Goal: Information Seeking & Learning: Learn about a topic

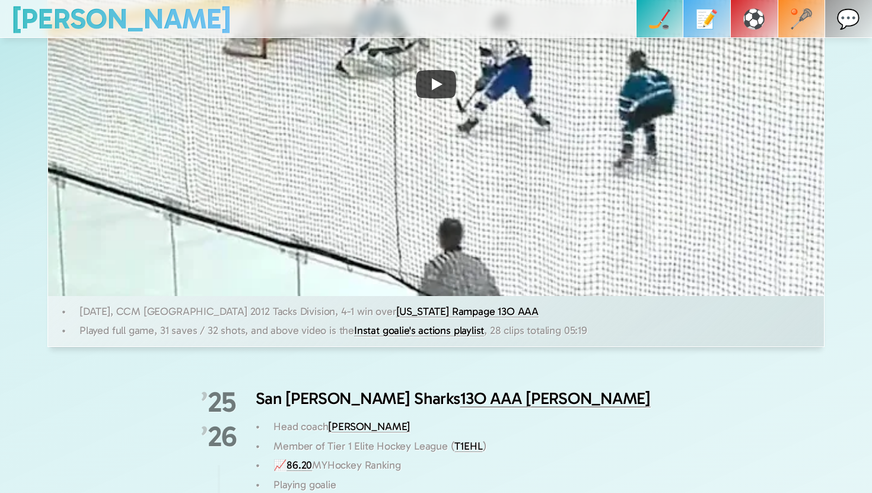
scroll to position [598, 0]
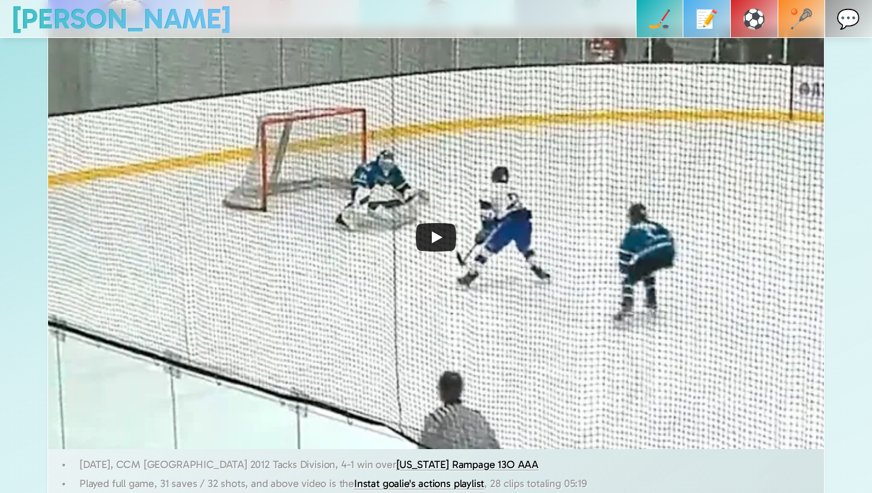
click at [443, 240] on icon "Play" at bounding box center [436, 237] width 40 height 28
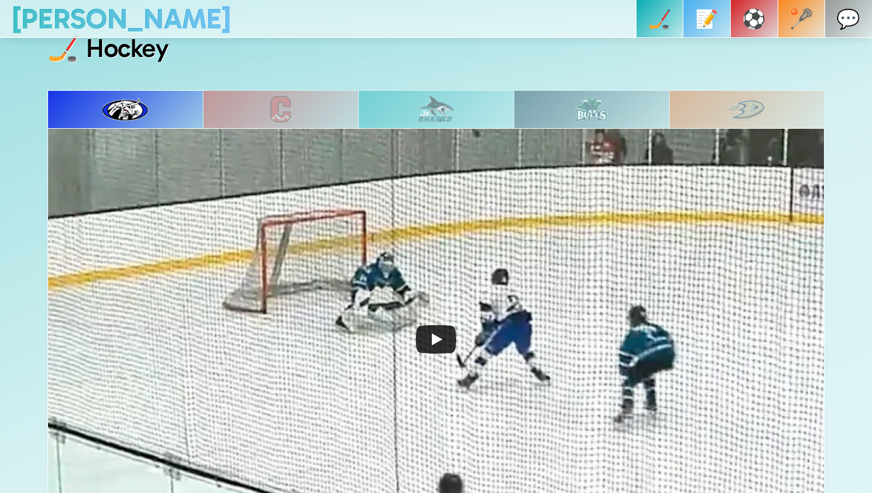
scroll to position [497, 0]
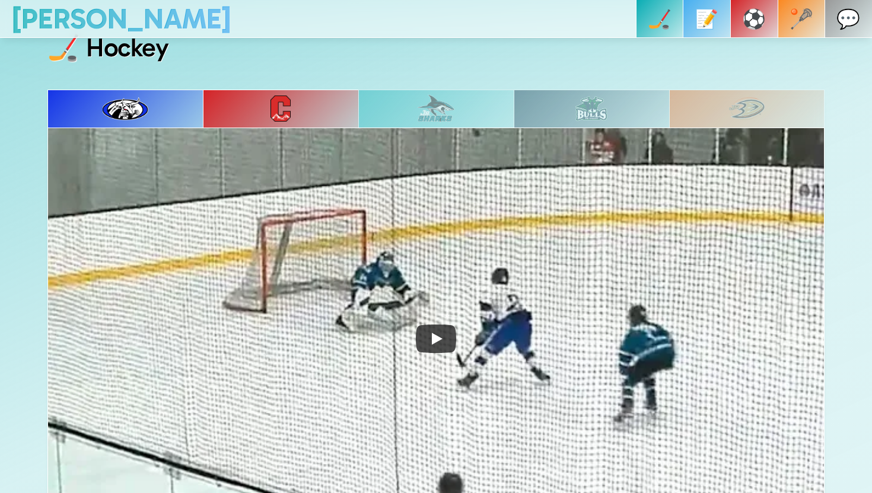
click at [327, 120] on div at bounding box center [281, 109] width 156 height 38
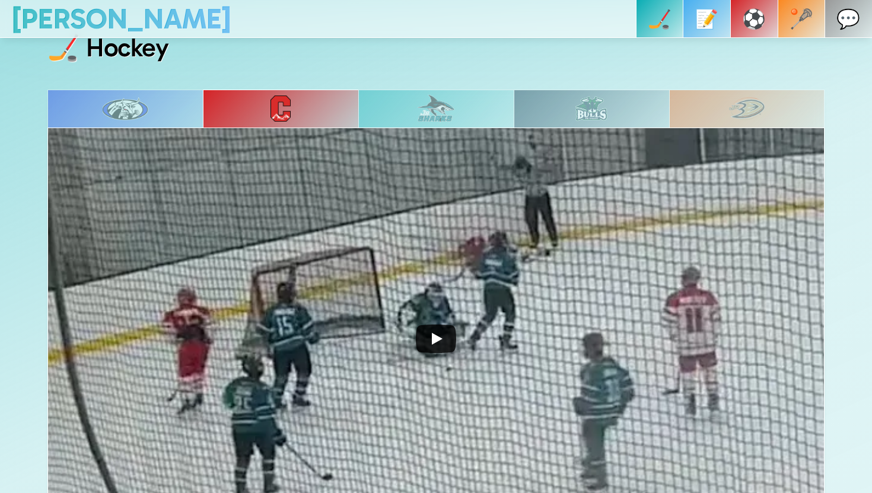
scroll to position [509, 0]
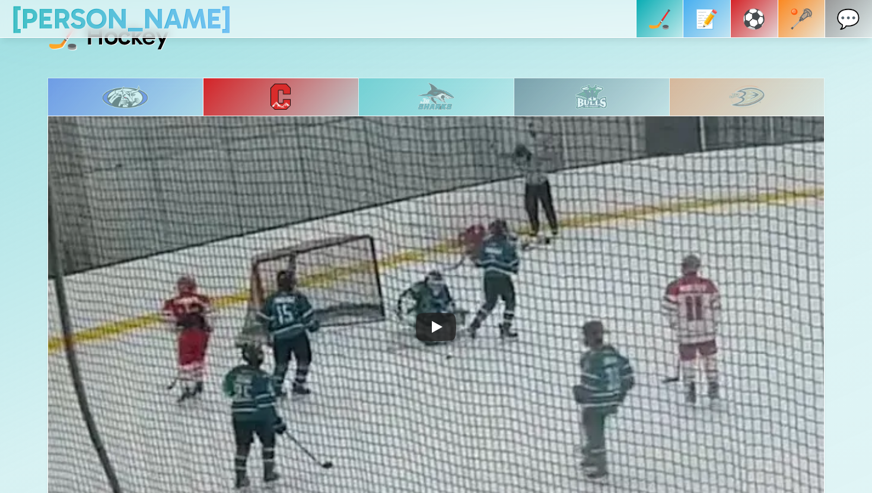
click at [469, 81] on div at bounding box center [436, 97] width 156 height 38
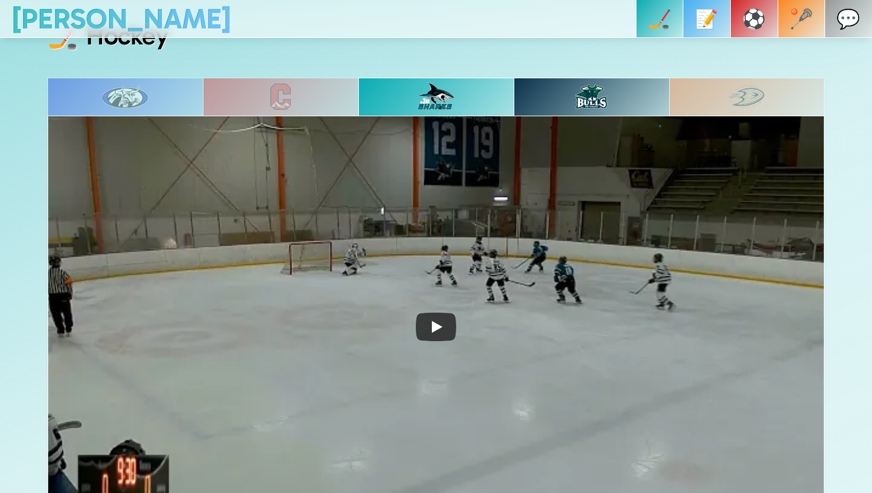
click at [559, 91] on div at bounding box center [592, 97] width 156 height 38
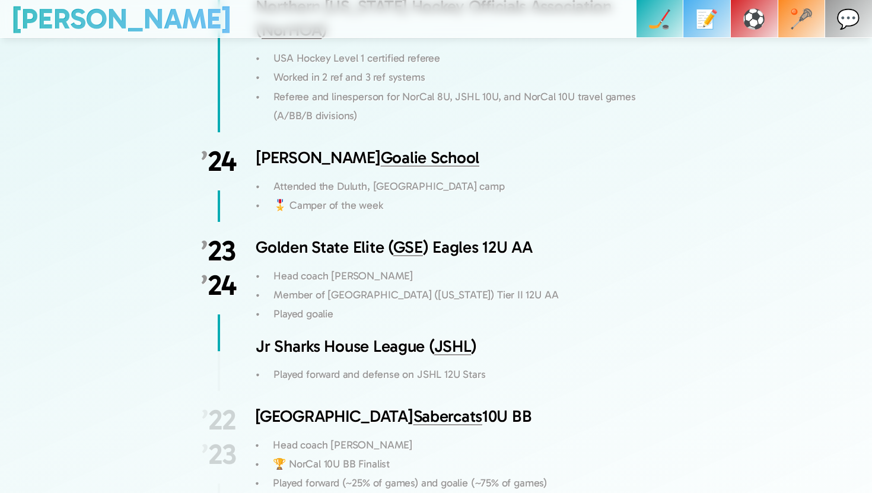
scroll to position [1714, 0]
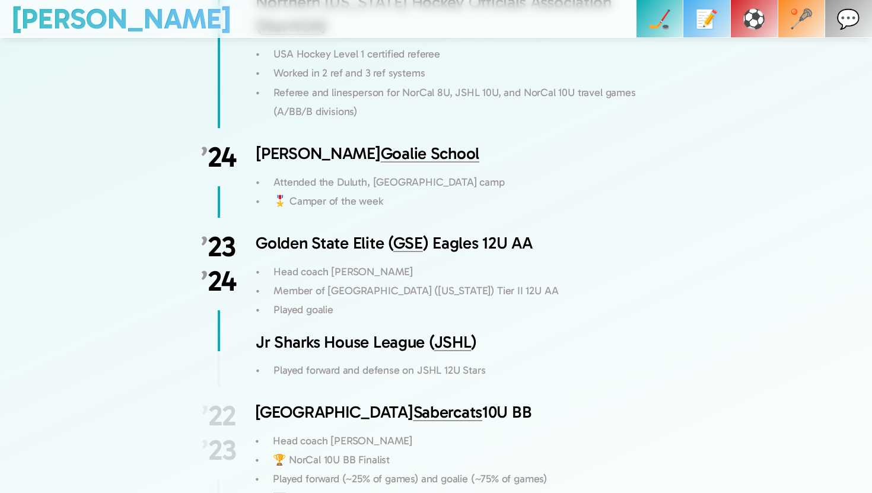
click at [420, 144] on link "Goalie School" at bounding box center [430, 154] width 99 height 20
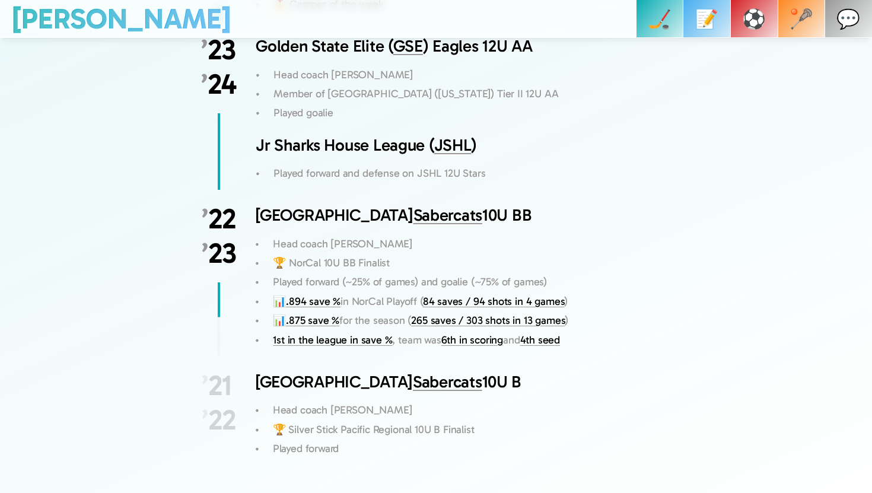
scroll to position [1898, 0]
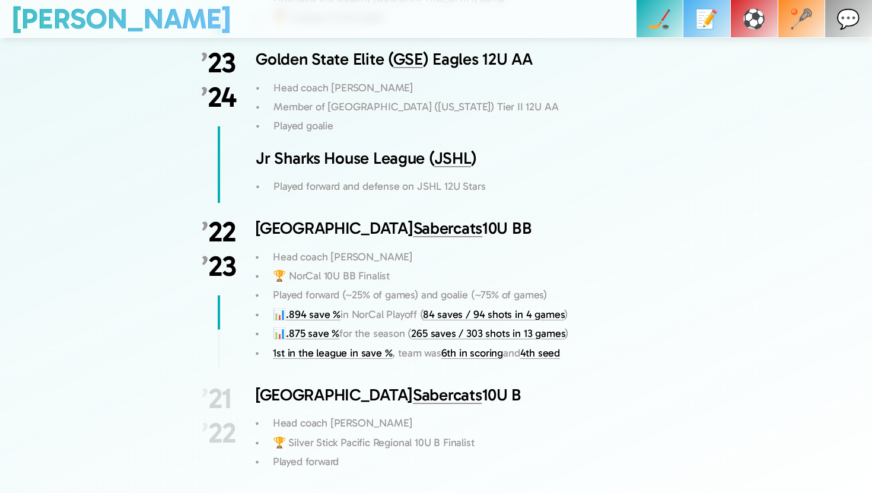
click at [414, 218] on link "Sabercats" at bounding box center [448, 228] width 69 height 20
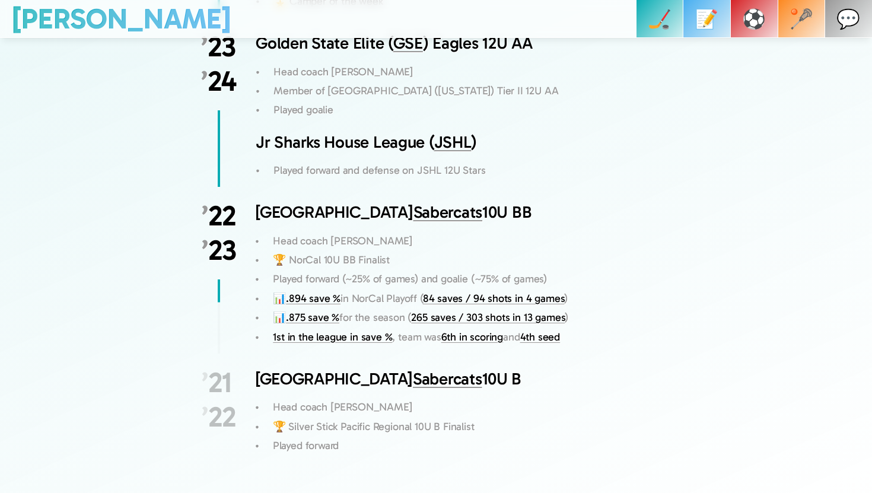
scroll to position [1886, 0]
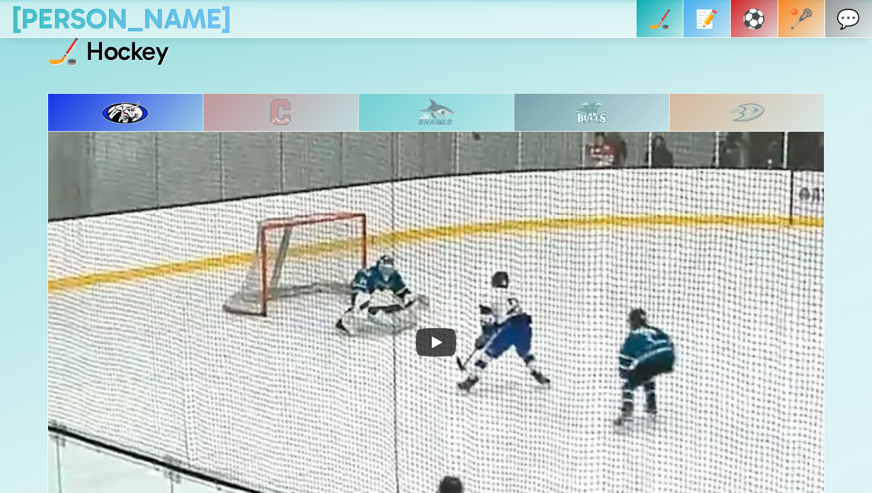
scroll to position [532, 0]
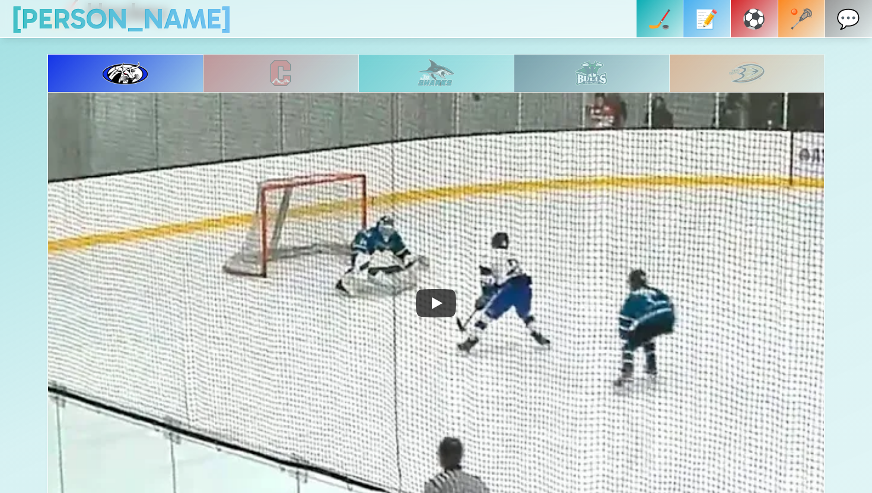
click at [595, 80] on img at bounding box center [592, 73] width 32 height 25
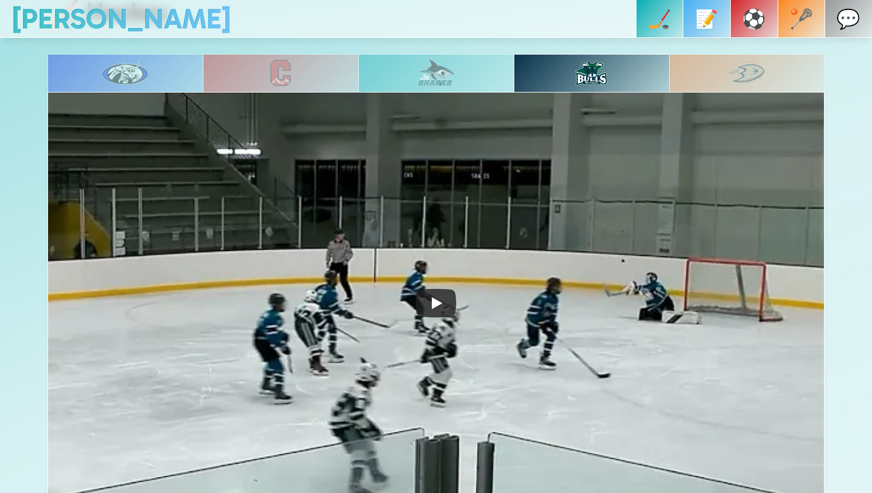
click at [453, 74] on img at bounding box center [436, 73] width 37 height 28
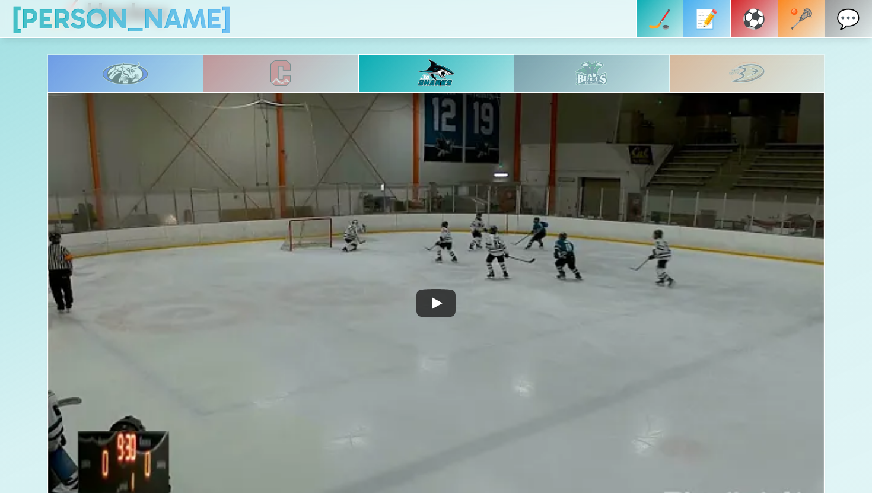
click at [322, 75] on div at bounding box center [281, 73] width 156 height 38
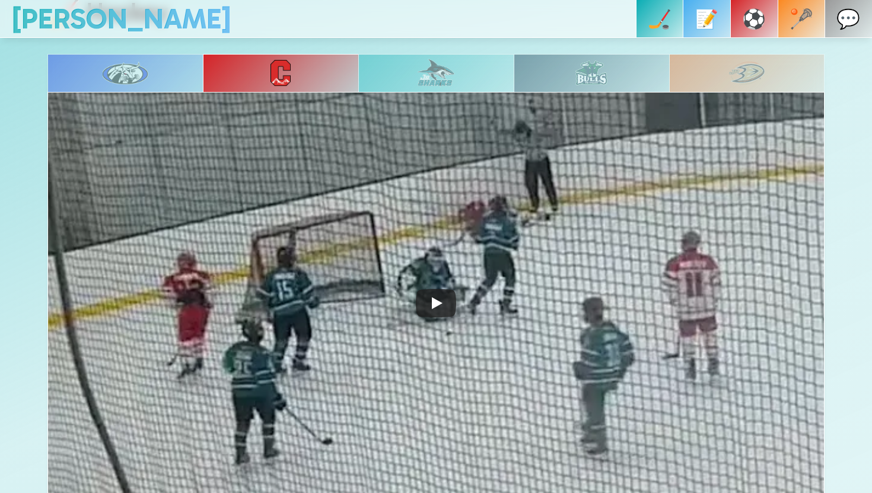
click at [747, 77] on img at bounding box center [747, 73] width 36 height 24
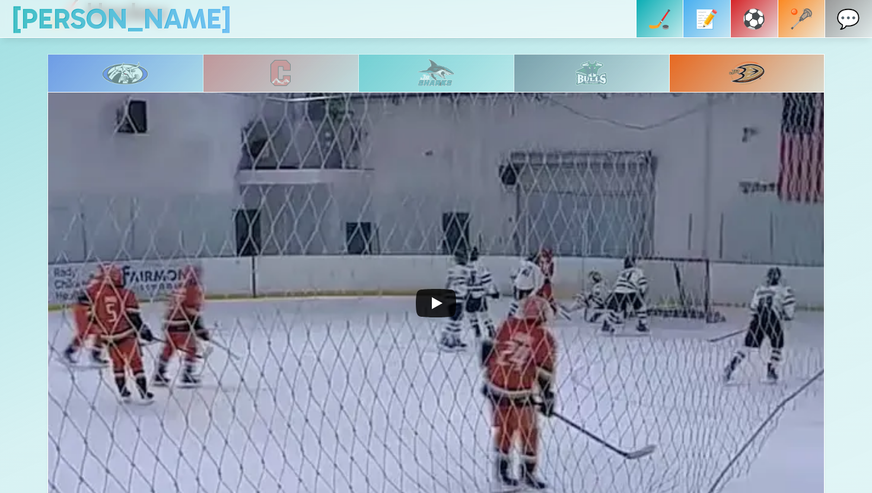
click at [445, 312] on icon "Play" at bounding box center [436, 303] width 40 height 28
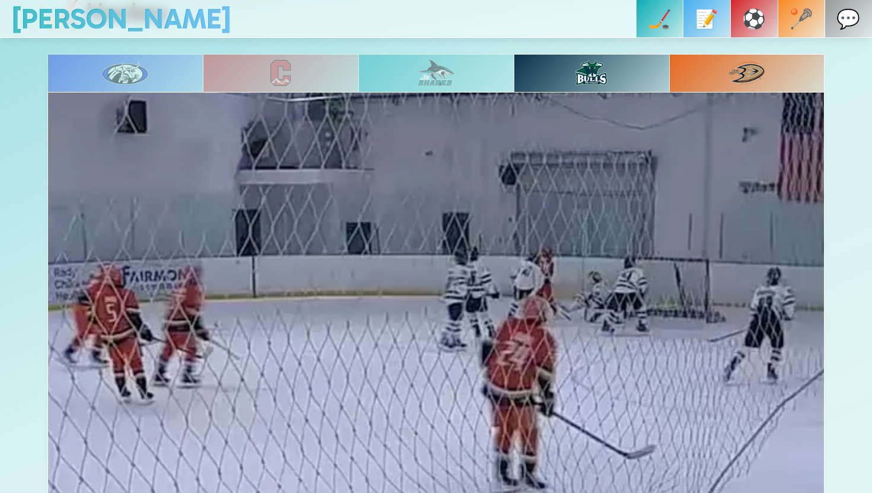
click at [490, 86] on div at bounding box center [436, 73] width 156 height 38
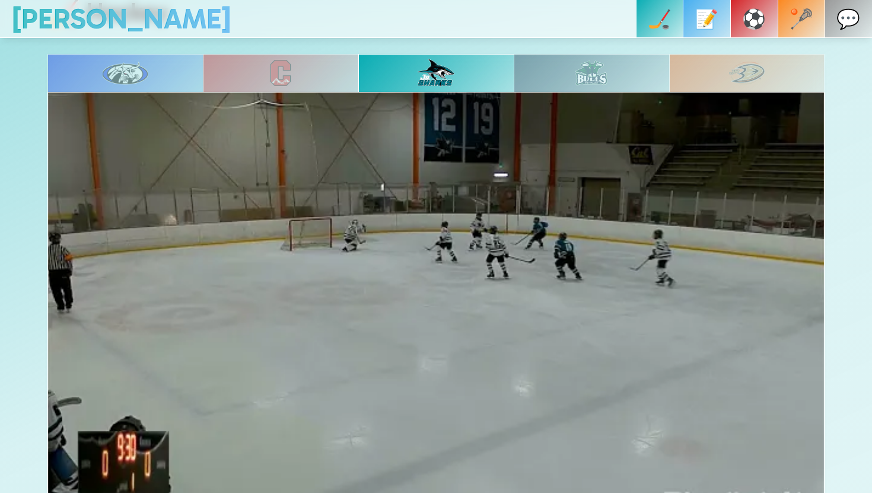
click at [304, 69] on div at bounding box center [281, 73] width 156 height 38
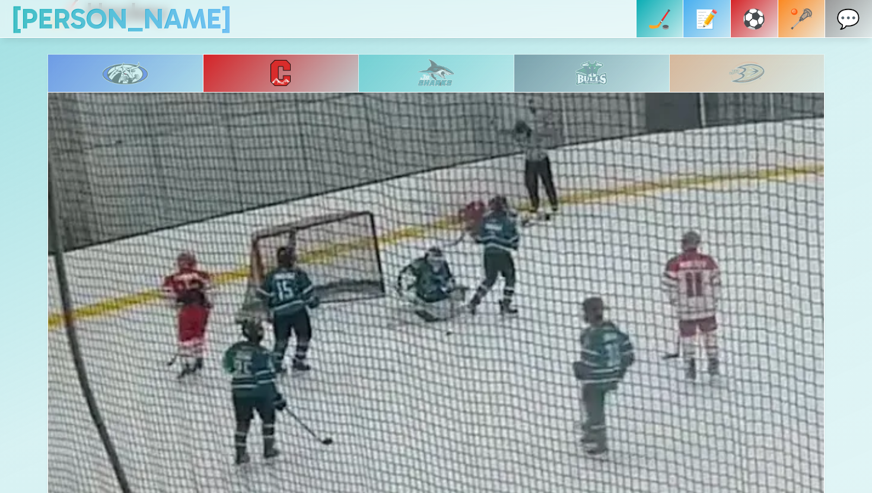
click at [127, 71] on img at bounding box center [126, 73] width 46 height 24
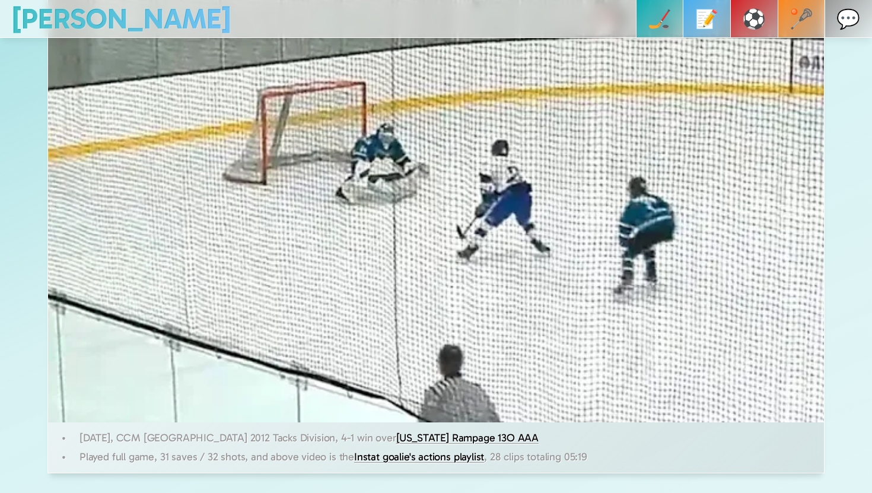
scroll to position [783, 0]
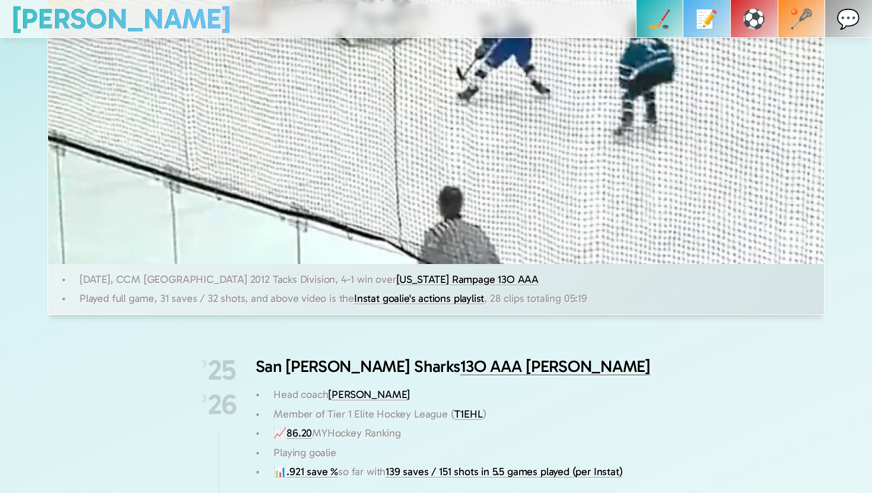
click at [461, 423] on p "Member of Tier 1 Elite Hockey League ( T1EHL )" at bounding box center [473, 414] width 398 height 19
click at [469, 414] on link "T1EHL" at bounding box center [469, 414] width 28 height 13
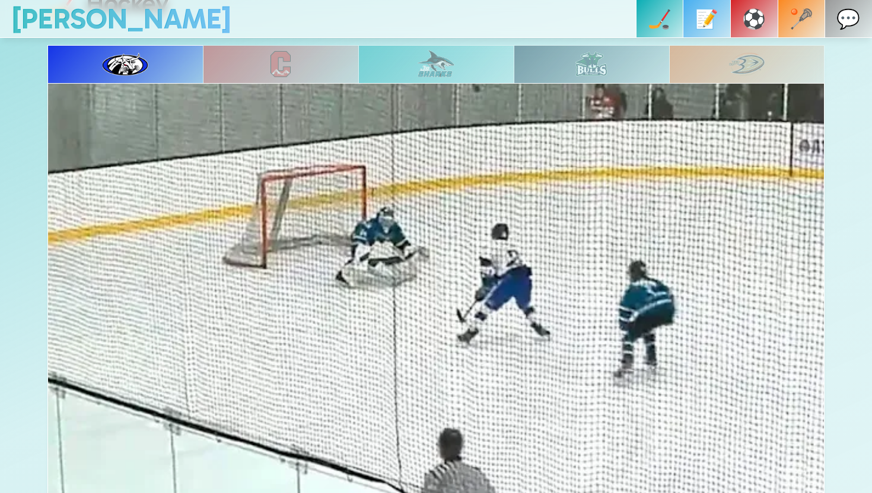
scroll to position [544, 0]
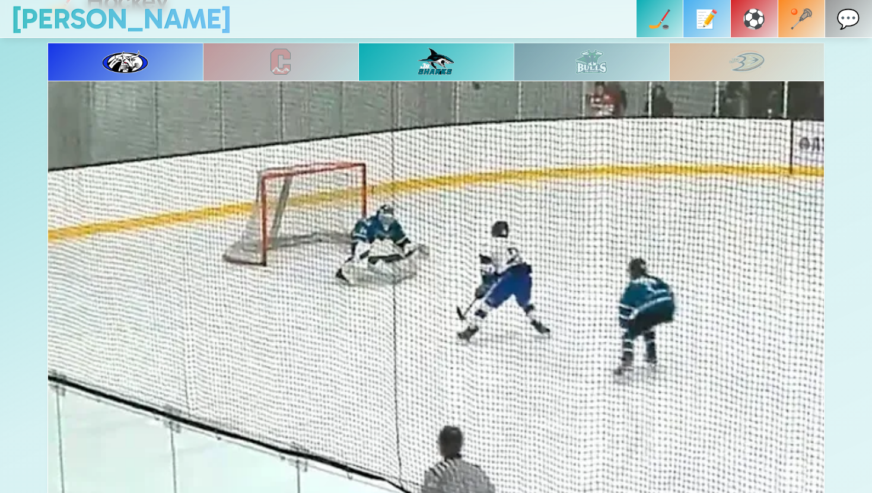
click at [325, 73] on div at bounding box center [281, 62] width 156 height 38
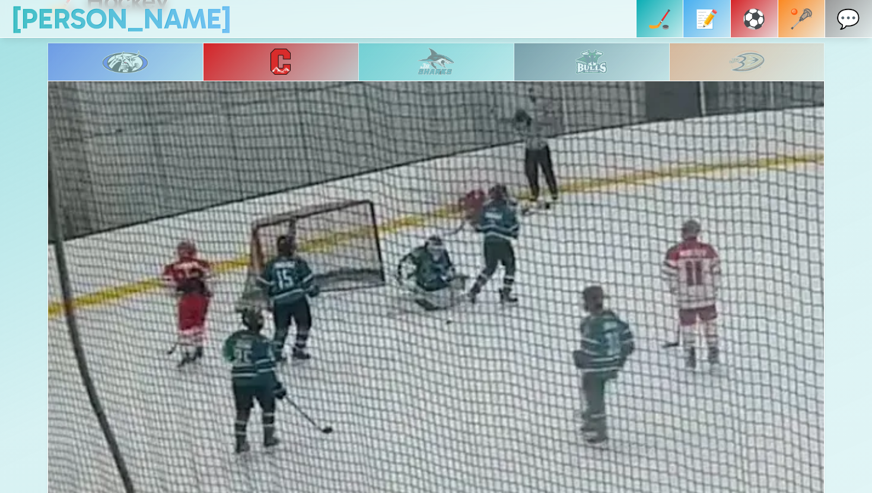
click at [436, 72] on img at bounding box center [436, 61] width 37 height 28
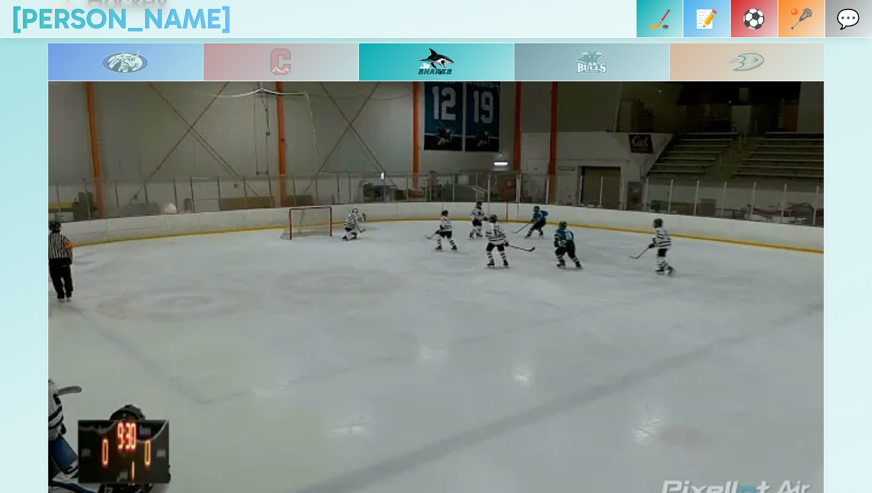
click at [322, 58] on div at bounding box center [281, 62] width 156 height 38
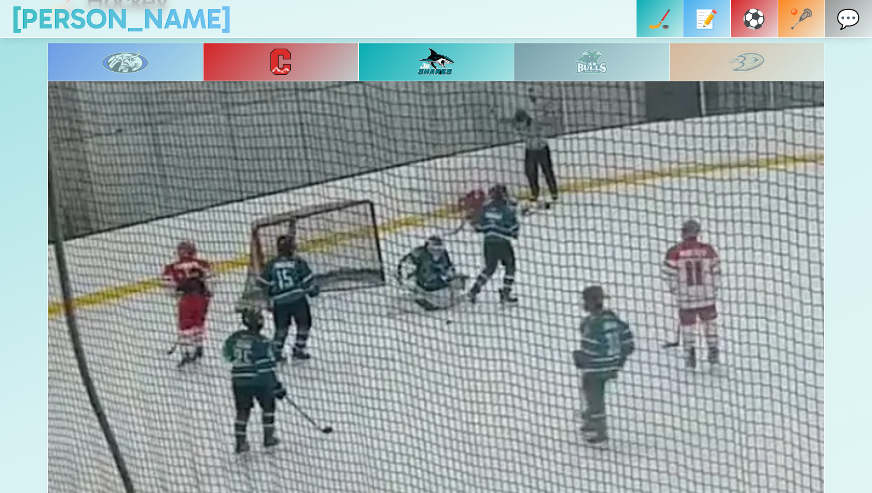
click at [169, 46] on div at bounding box center [125, 62] width 156 height 38
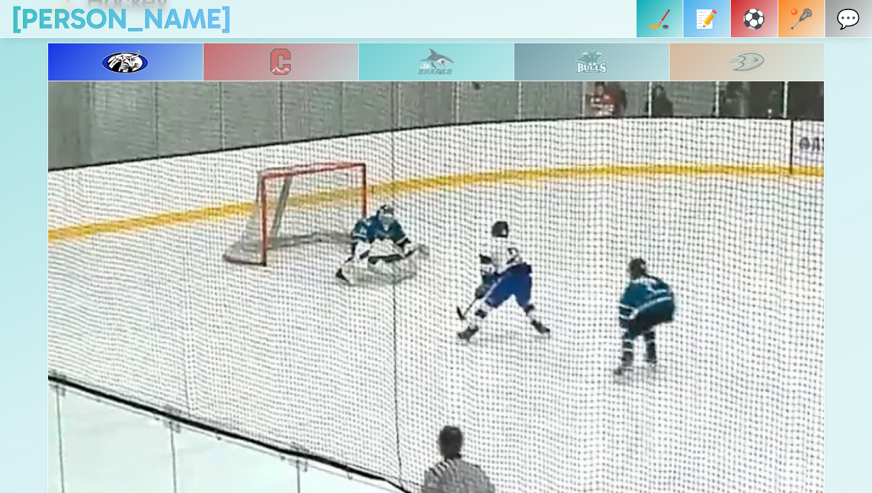
click at [284, 58] on img at bounding box center [281, 62] width 20 height 26
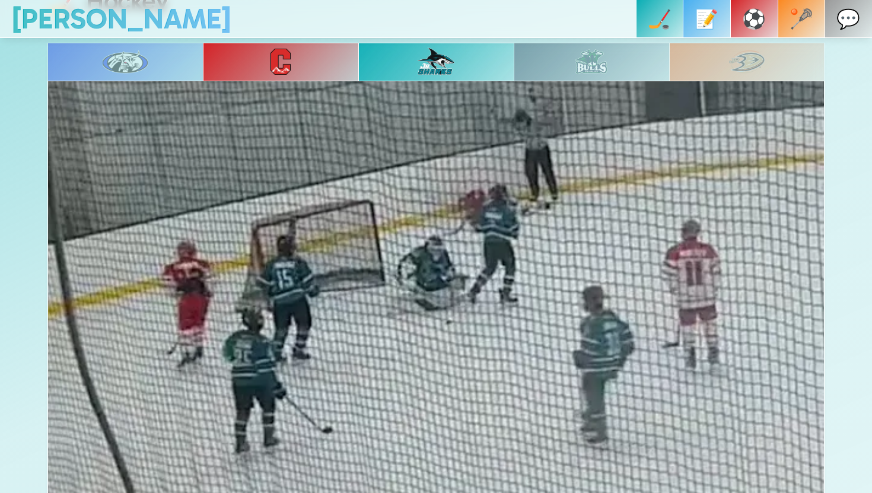
click at [515, 75] on div at bounding box center [592, 62] width 156 height 38
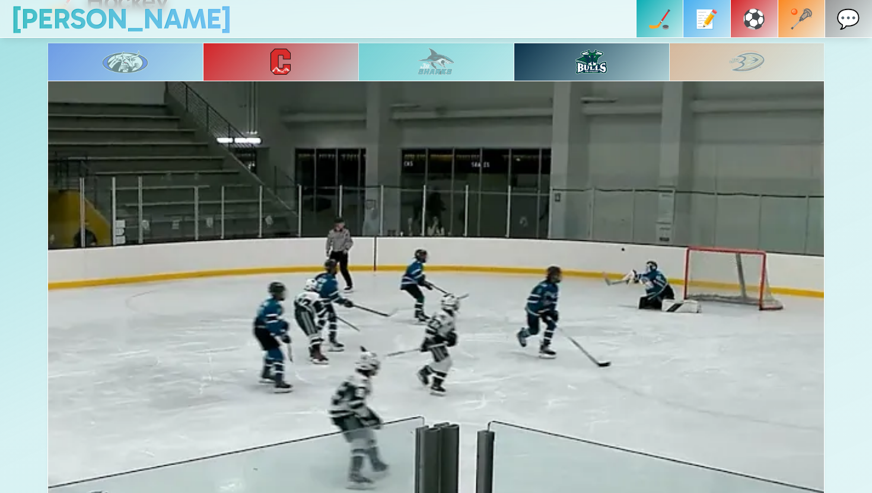
click at [467, 73] on div at bounding box center [436, 62] width 156 height 38
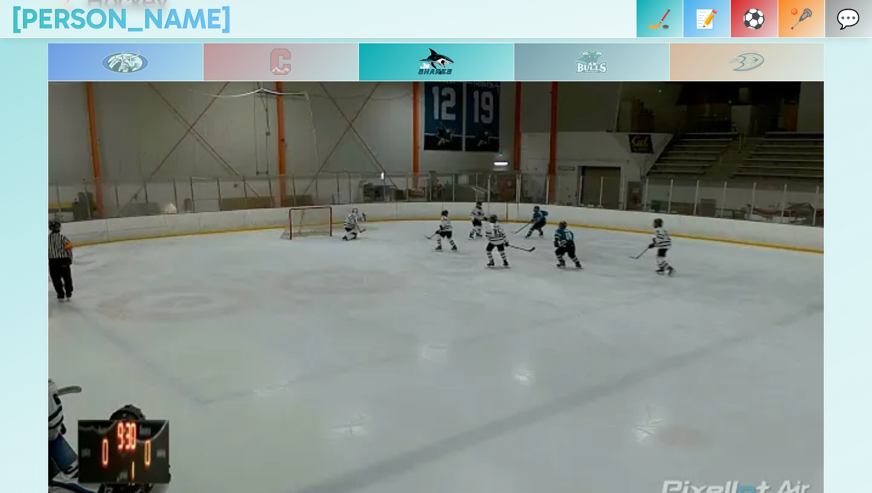
click at [276, 55] on img at bounding box center [281, 62] width 20 height 26
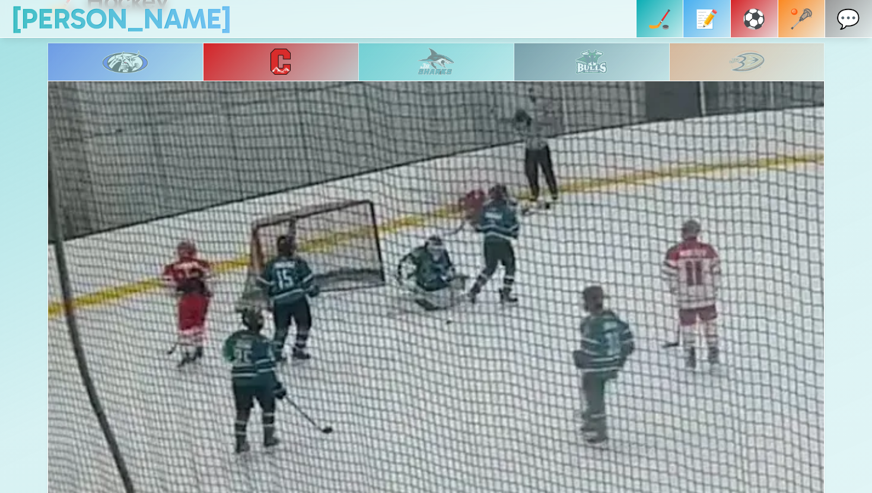
click at [143, 54] on img at bounding box center [126, 62] width 46 height 24
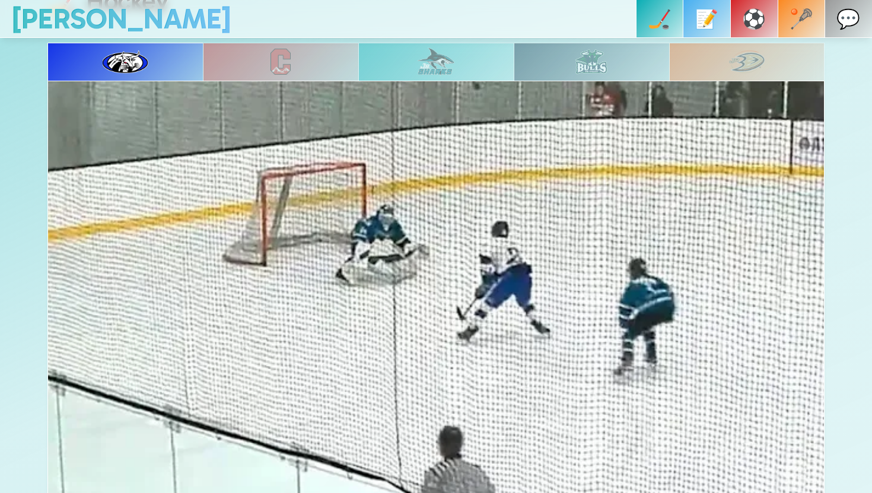
click at [286, 66] on img at bounding box center [281, 62] width 20 height 26
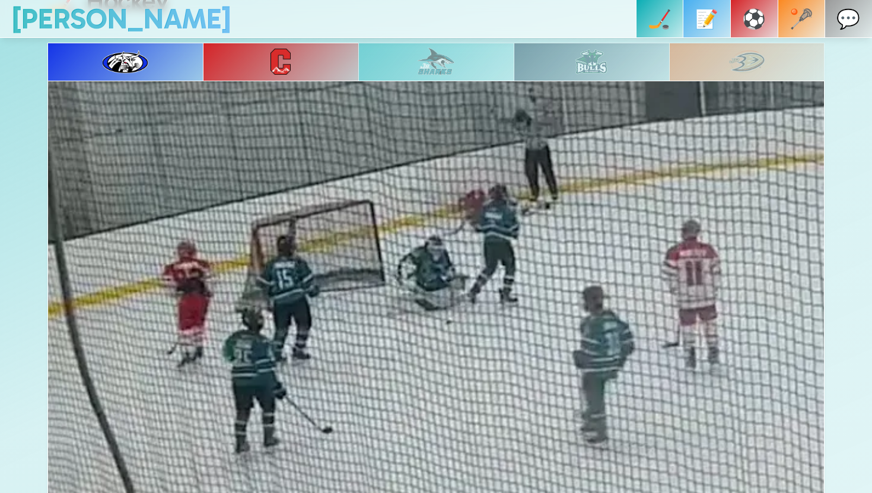
click at [144, 59] on img at bounding box center [126, 62] width 46 height 24
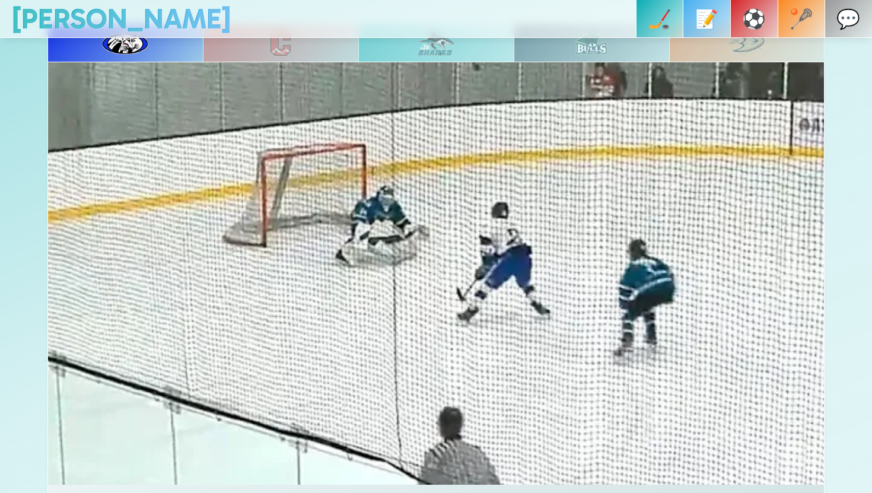
scroll to position [565, 0]
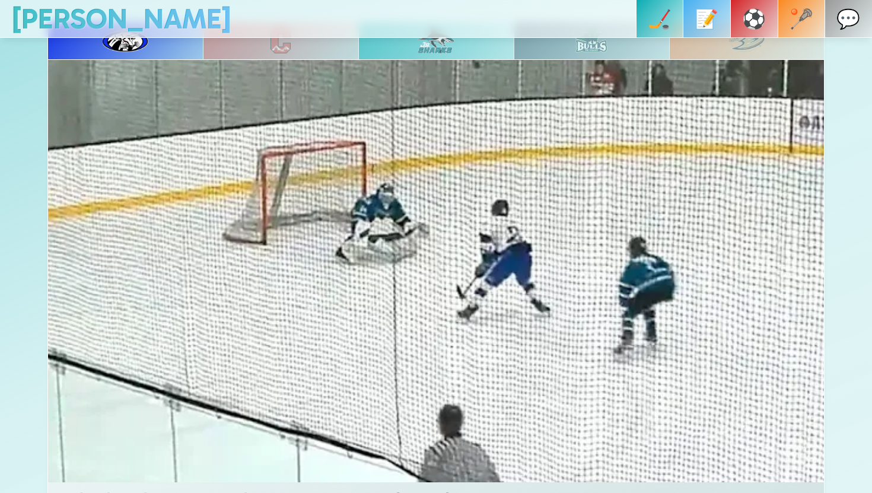
click at [338, 49] on div at bounding box center [281, 40] width 156 height 38
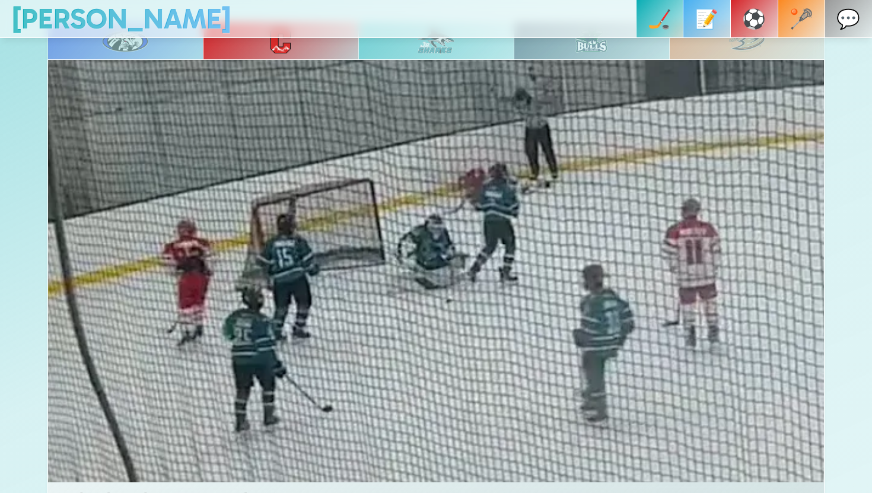
click at [452, 49] on img at bounding box center [436, 40] width 37 height 28
